Goal: Task Accomplishment & Management: Use online tool/utility

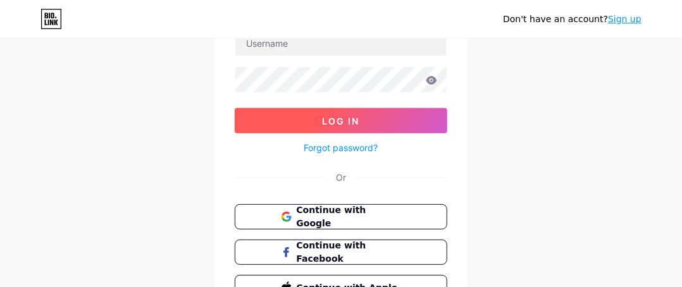
scroll to position [167, 0]
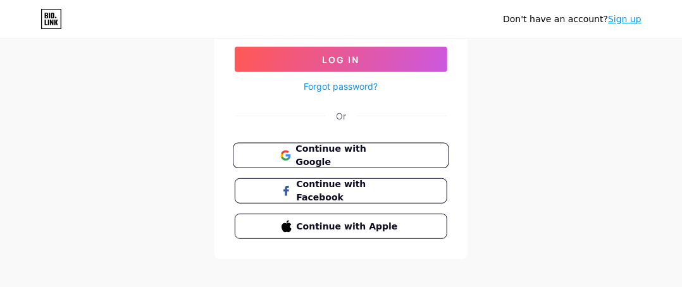
click at [381, 153] on span "Continue with Google" at bounding box center [348, 155] width 106 height 27
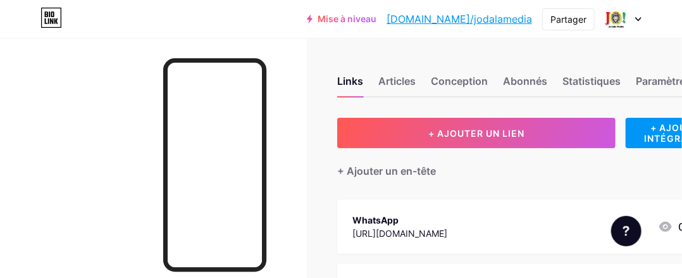
click at [637, 23] on div at bounding box center [622, 19] width 37 height 23
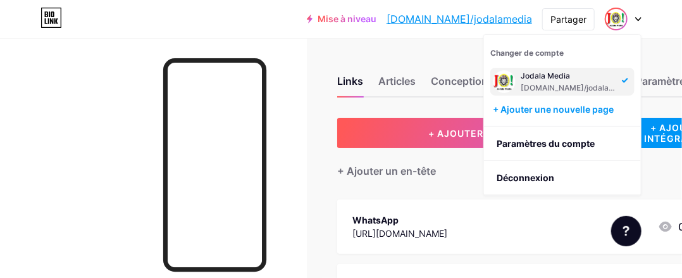
click at [637, 23] on div at bounding box center [622, 19] width 37 height 23
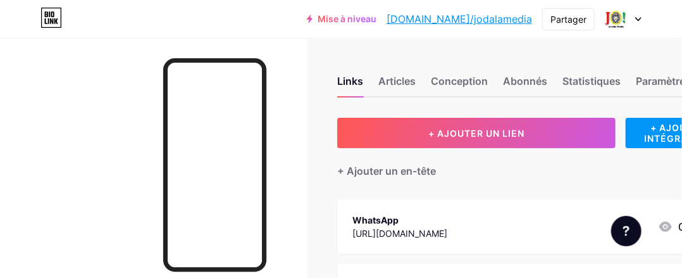
click at [637, 22] on div at bounding box center [622, 19] width 37 height 23
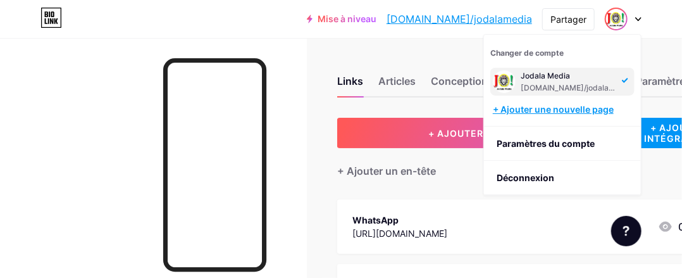
click at [541, 104] on font "+ Ajouter une nouvelle page" at bounding box center [553, 109] width 121 height 11
